Goal: Information Seeking & Learning: Learn about a topic

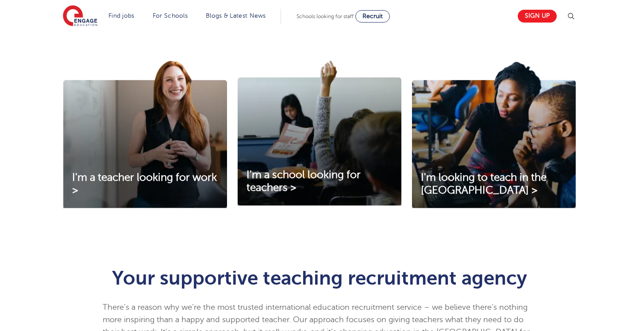
scroll to position [291, 0]
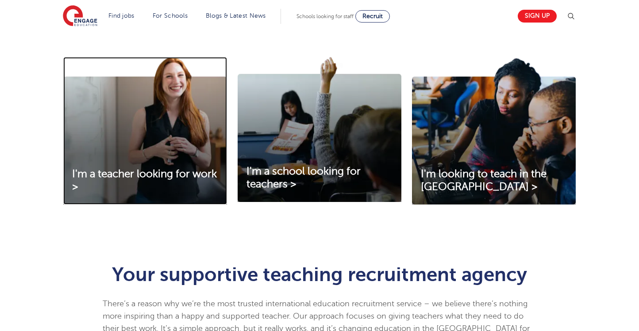
click at [187, 128] on img at bounding box center [145, 131] width 164 height 148
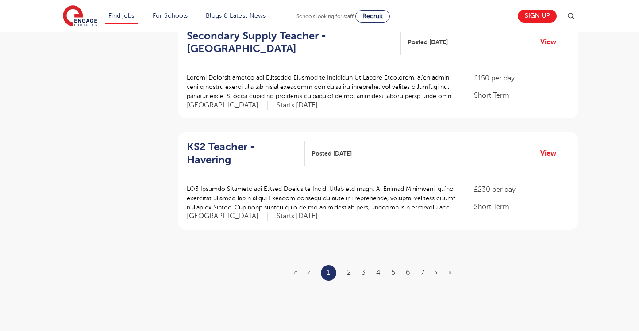
scroll to position [993, 0]
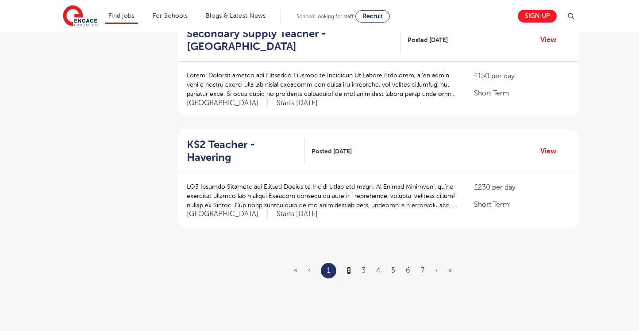
click at [349, 267] on link "2" at bounding box center [349, 271] width 4 height 8
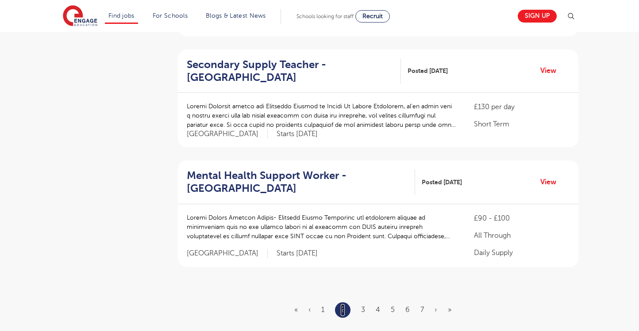
scroll to position [963, 0]
click at [362, 305] on link "3" at bounding box center [363, 309] width 4 height 8
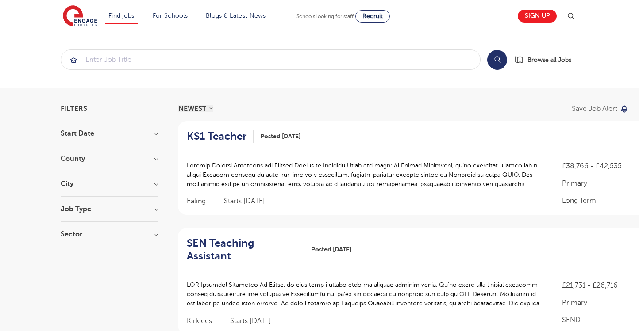
click at [154, 159] on h3 "County" at bounding box center [109, 158] width 97 height 7
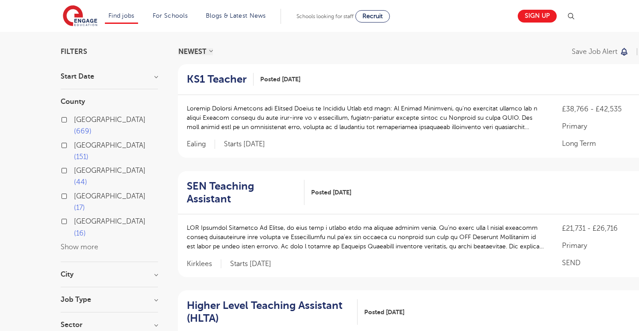
scroll to position [61, 0]
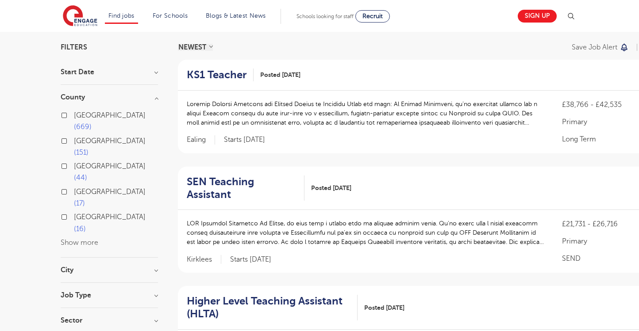
click at [85, 239] on button "Show more" at bounding box center [80, 243] width 38 height 8
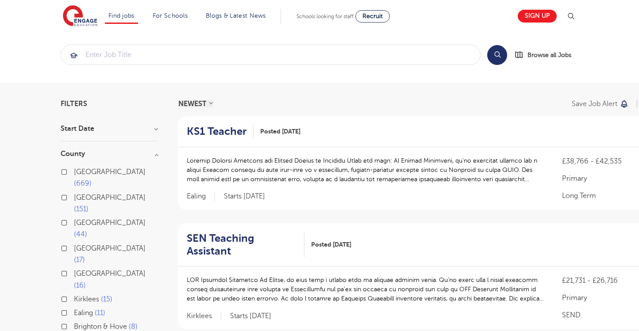
scroll to position [0, 0]
